Goal: Task Accomplishment & Management: Use online tool/utility

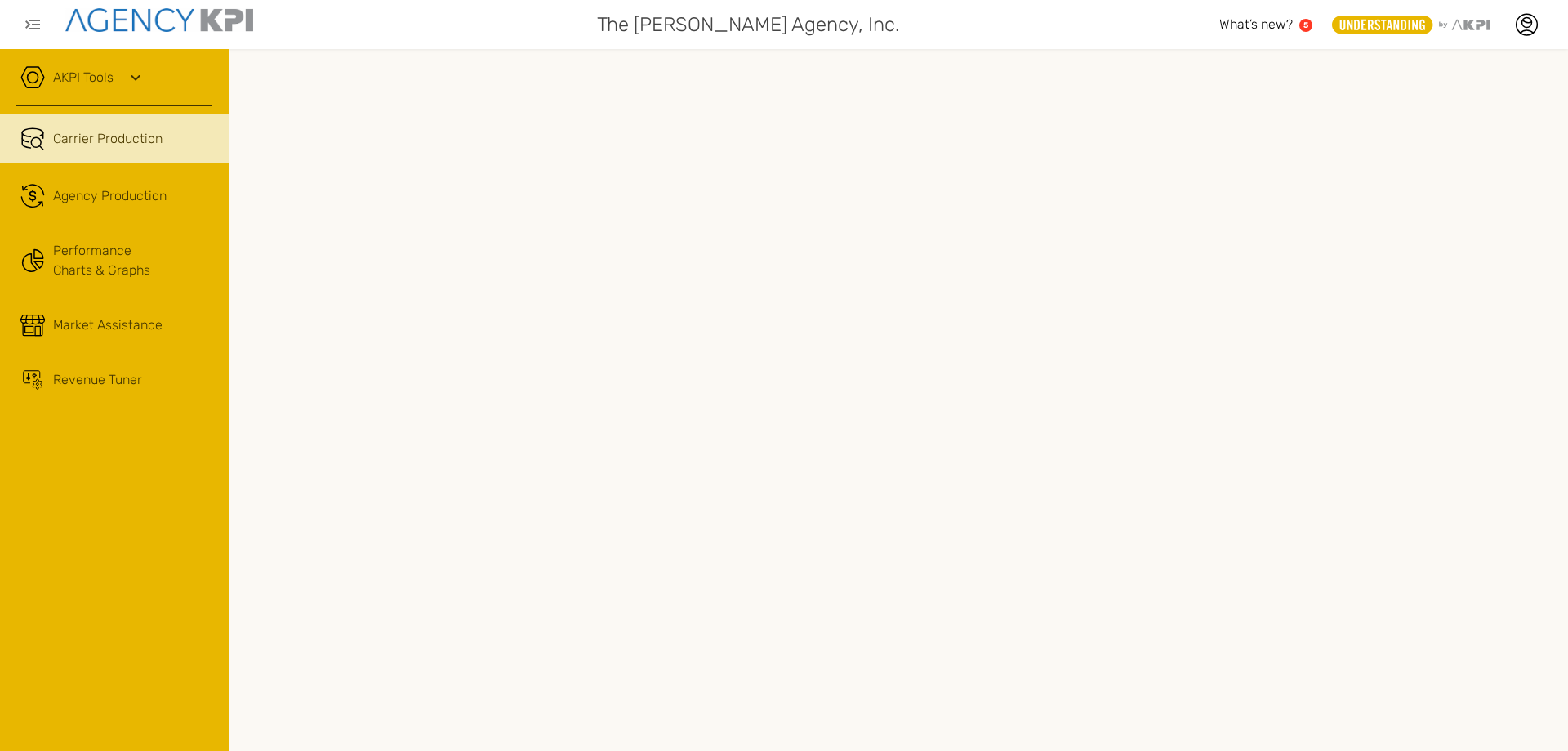
click at [34, 76] on icon at bounding box center [32, 77] width 24 height 24
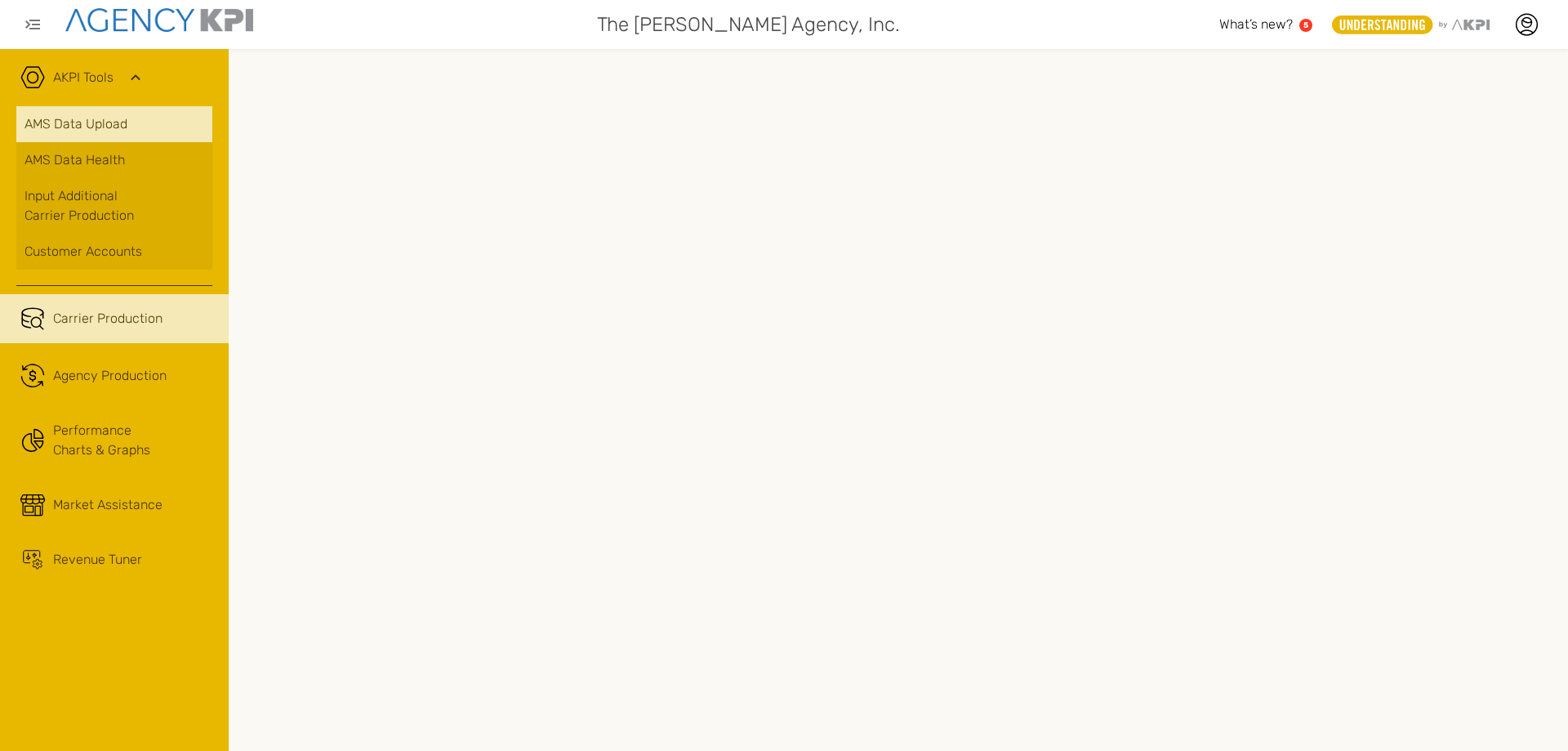
click at [103, 126] on link "AMS Data Upload" at bounding box center [114, 124] width 196 height 36
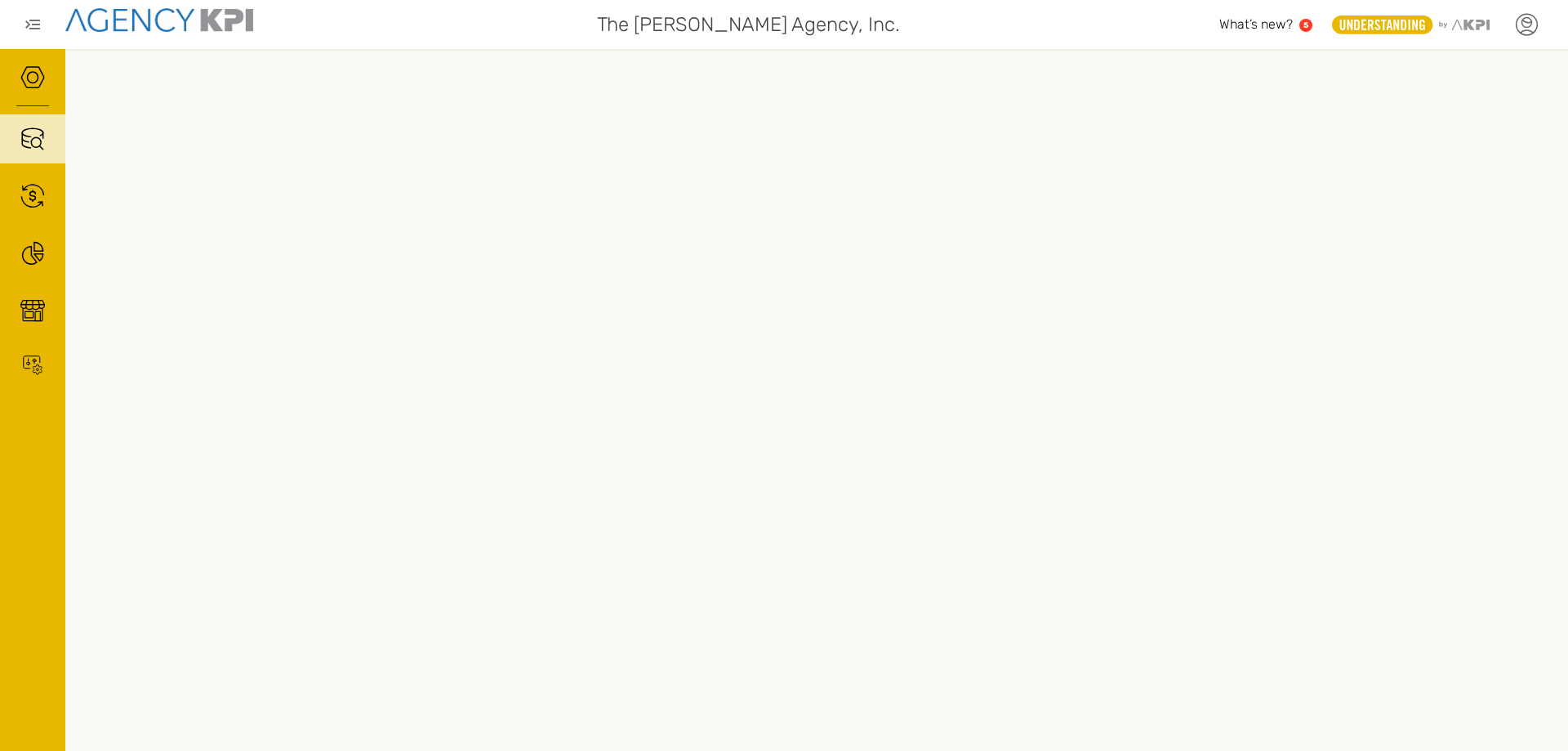
click at [1523, 20] on icon at bounding box center [1525, 24] width 24 height 24
click at [1449, 176] on li "Log Out" at bounding box center [1458, 169] width 182 height 43
